Goal: Task Accomplishment & Management: Manage account settings

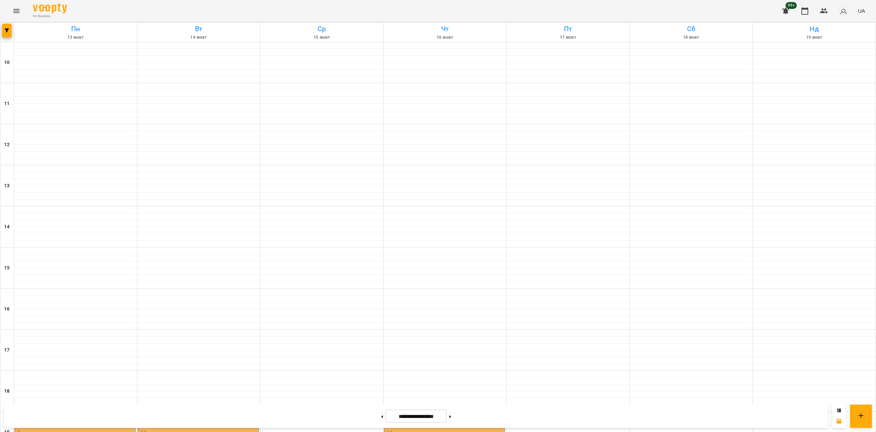
scroll to position [175, 0]
click at [99, 430] on p "7" at bounding box center [75, 433] width 117 height 6
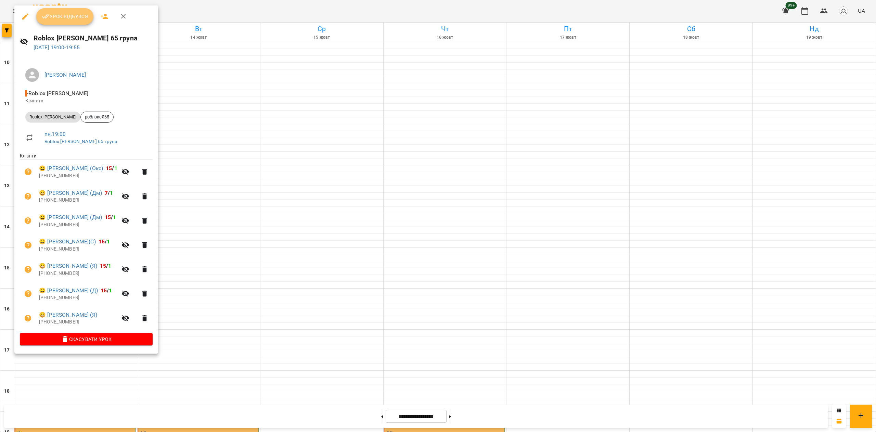
click at [80, 13] on span "Урок відбувся" at bounding box center [65, 16] width 47 height 8
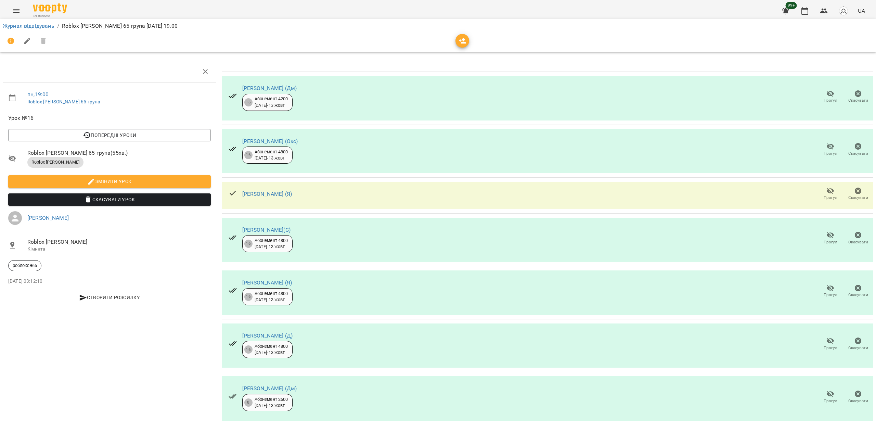
click at [827, 239] on icon "button" at bounding box center [831, 235] width 8 height 8
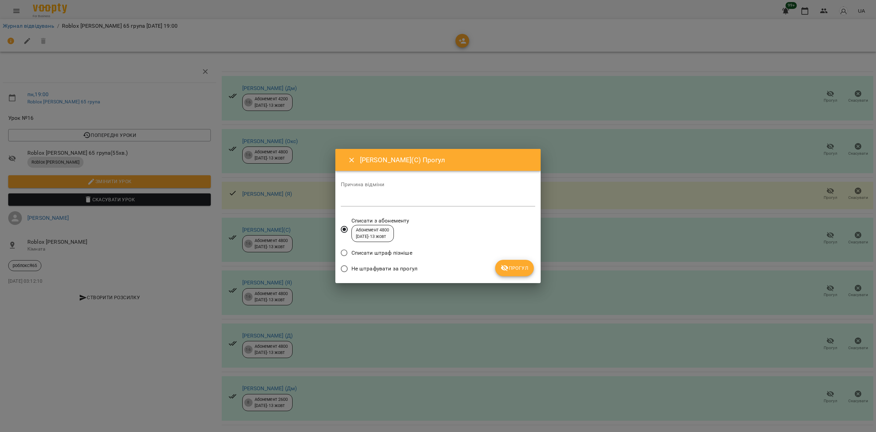
click at [498, 266] on button "Прогул" at bounding box center [514, 268] width 39 height 16
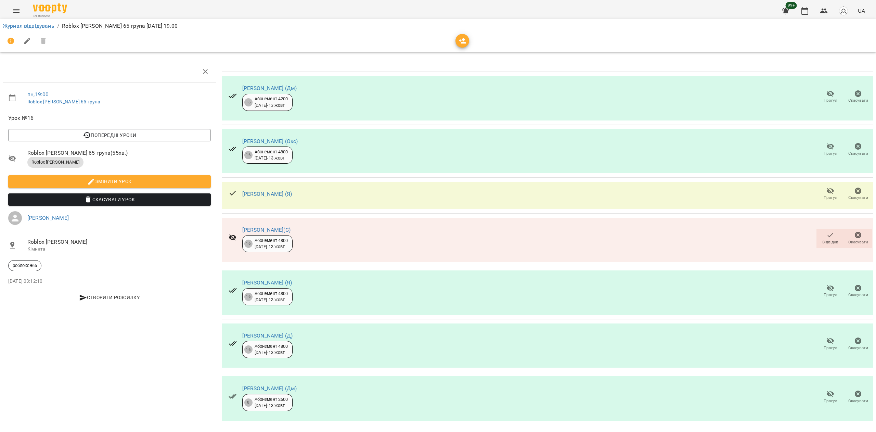
scroll to position [9, 0]
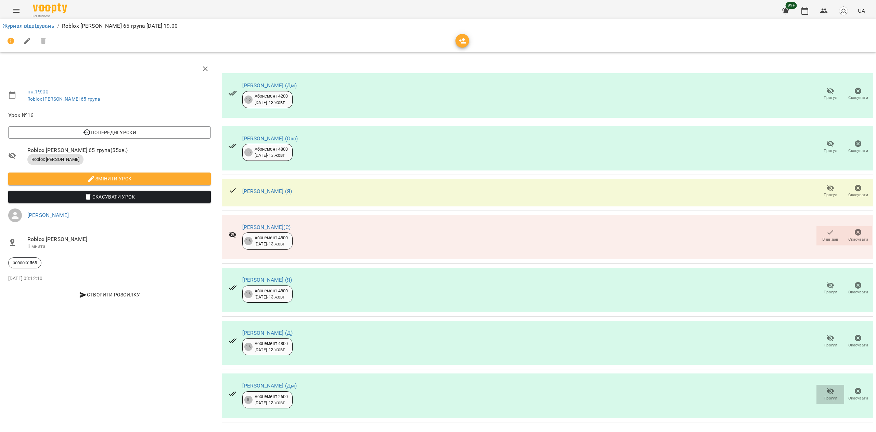
click at [825, 387] on span "Прогул" at bounding box center [831, 394] width 20 height 14
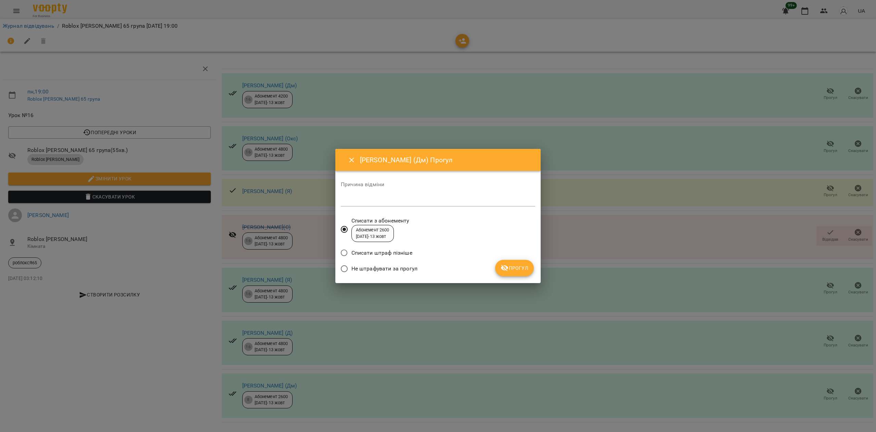
click at [520, 261] on button "Прогул" at bounding box center [514, 268] width 39 height 16
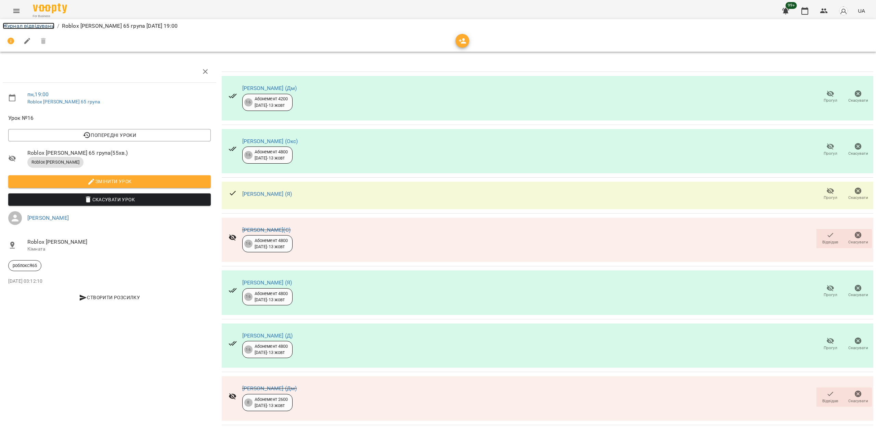
click at [36, 23] on link "Журнал відвідувань" at bounding box center [29, 26] width 52 height 7
